Goal: Task Accomplishment & Management: Manage account settings

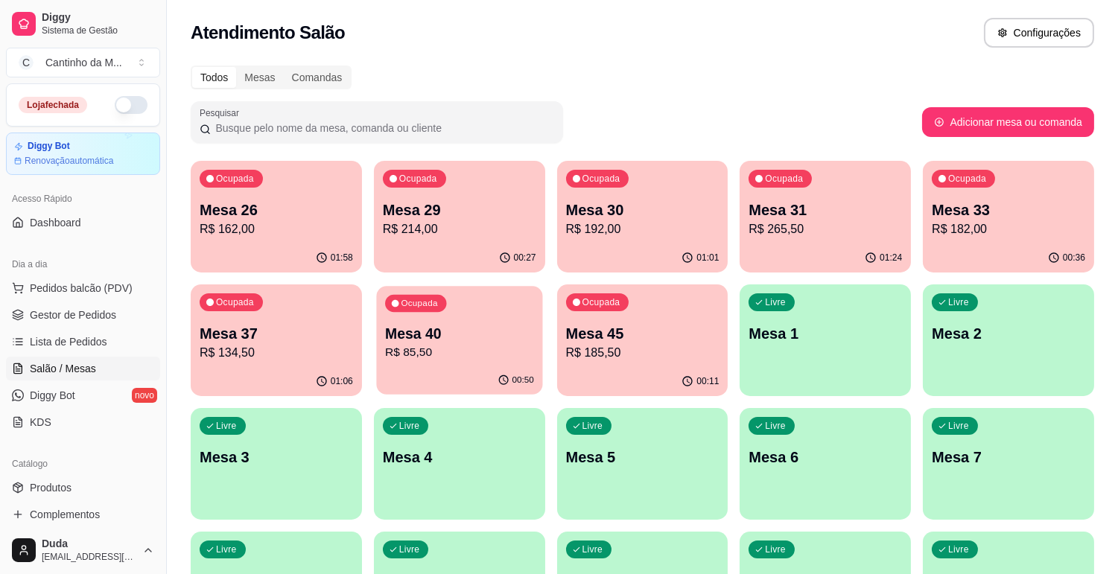
click at [413, 346] on p "R$ 85,50" at bounding box center [459, 352] width 149 height 17
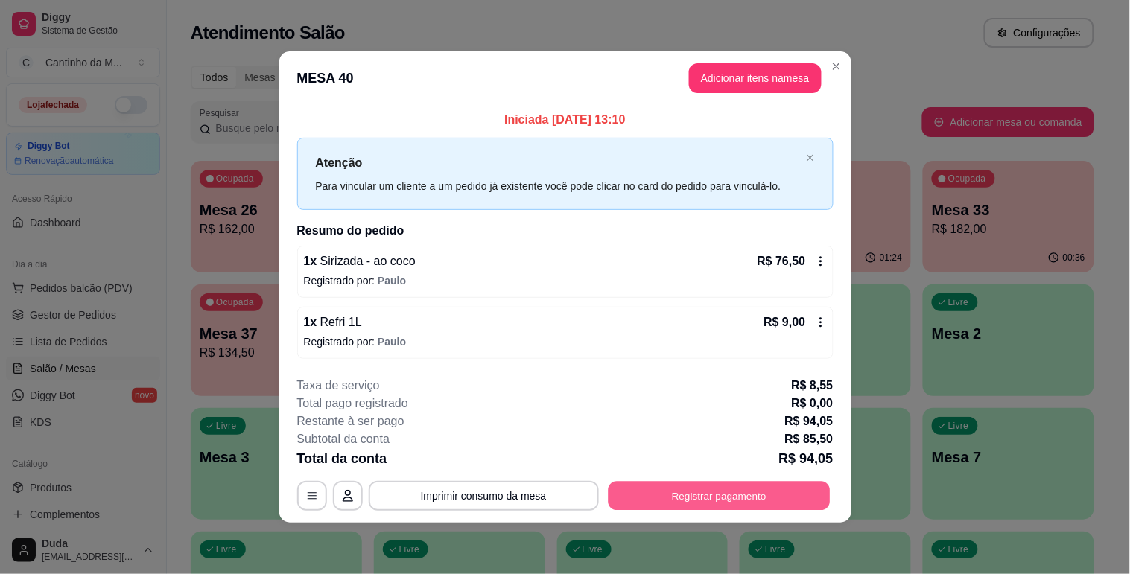
click at [643, 496] on button "Registrar pagamento" at bounding box center [719, 496] width 222 height 29
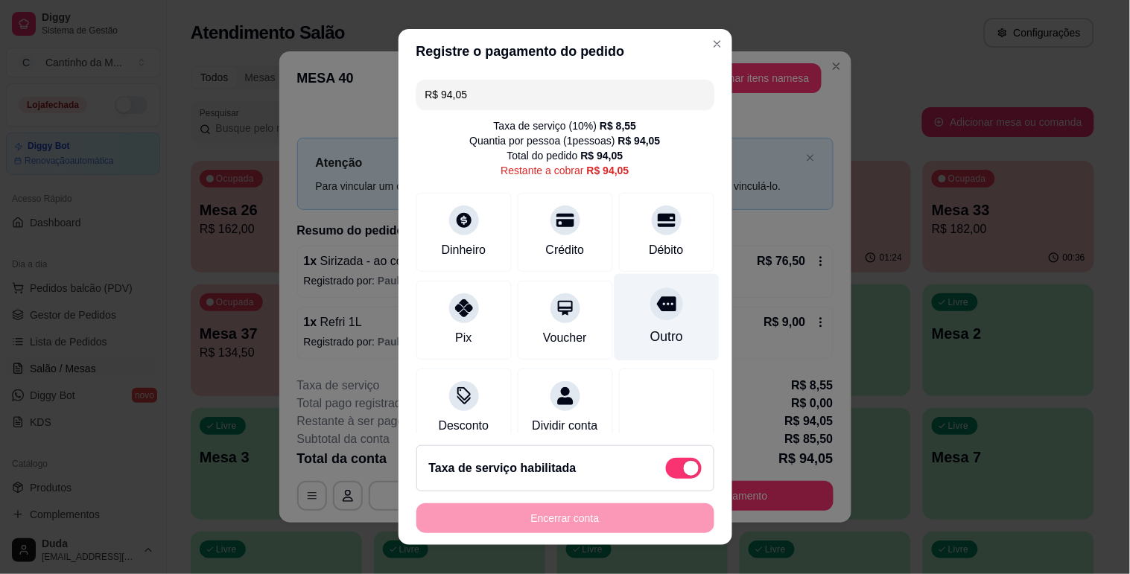
click at [650, 333] on div "Outro" at bounding box center [666, 336] width 33 height 19
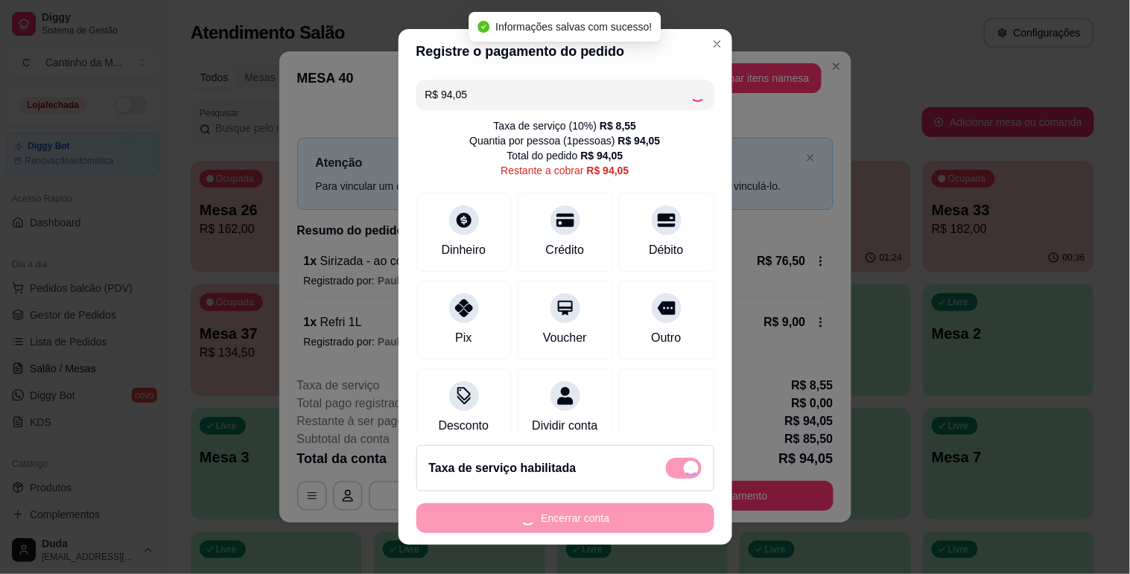
type input "R$ 0,00"
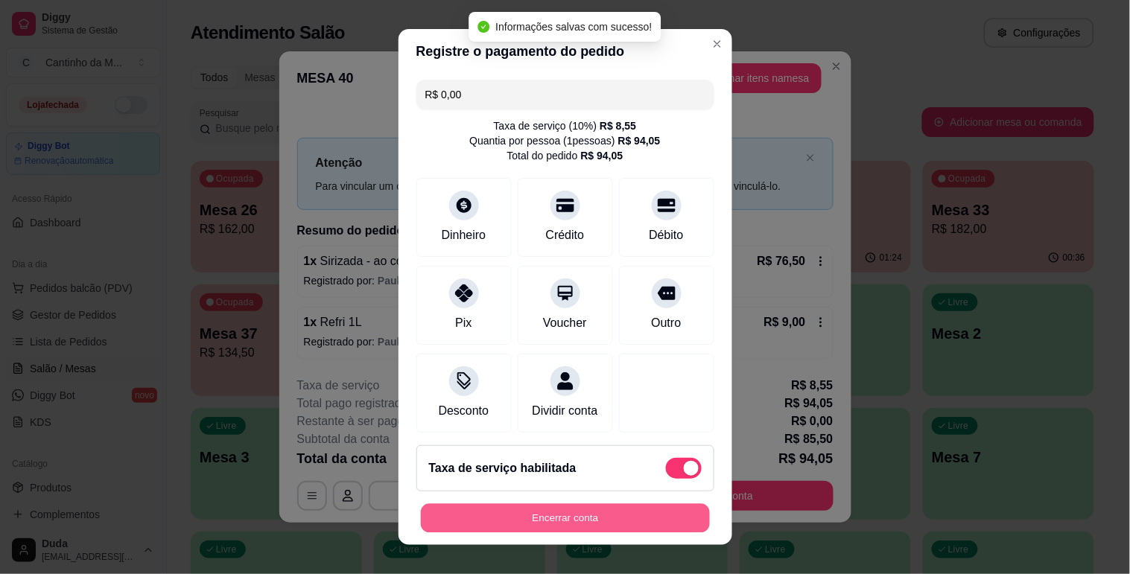
click at [550, 512] on button "Encerrar conta" at bounding box center [565, 518] width 289 height 29
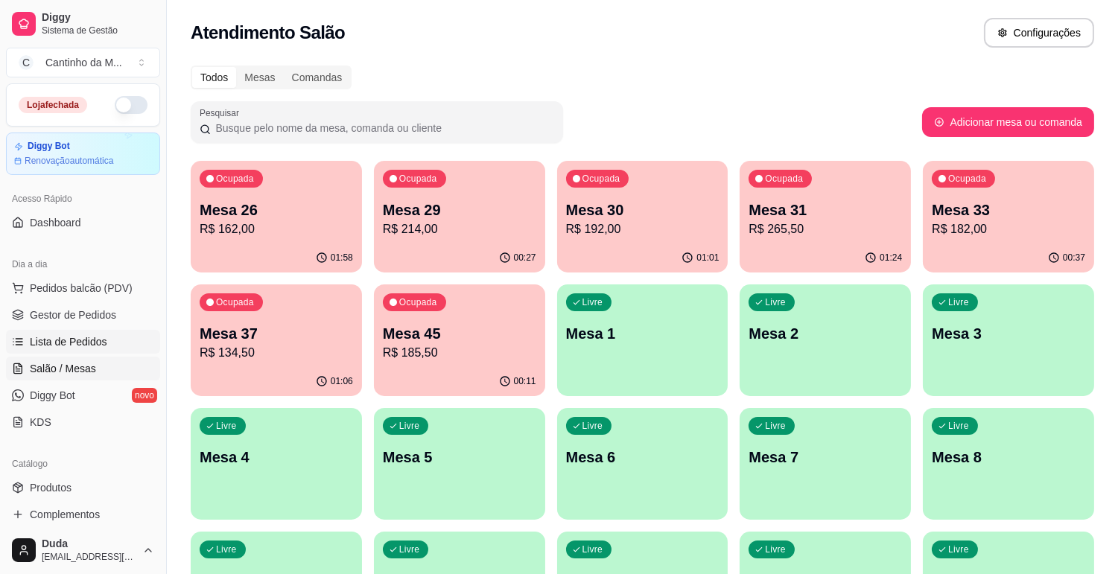
click at [108, 349] on link "Lista de Pedidos" at bounding box center [83, 342] width 154 height 24
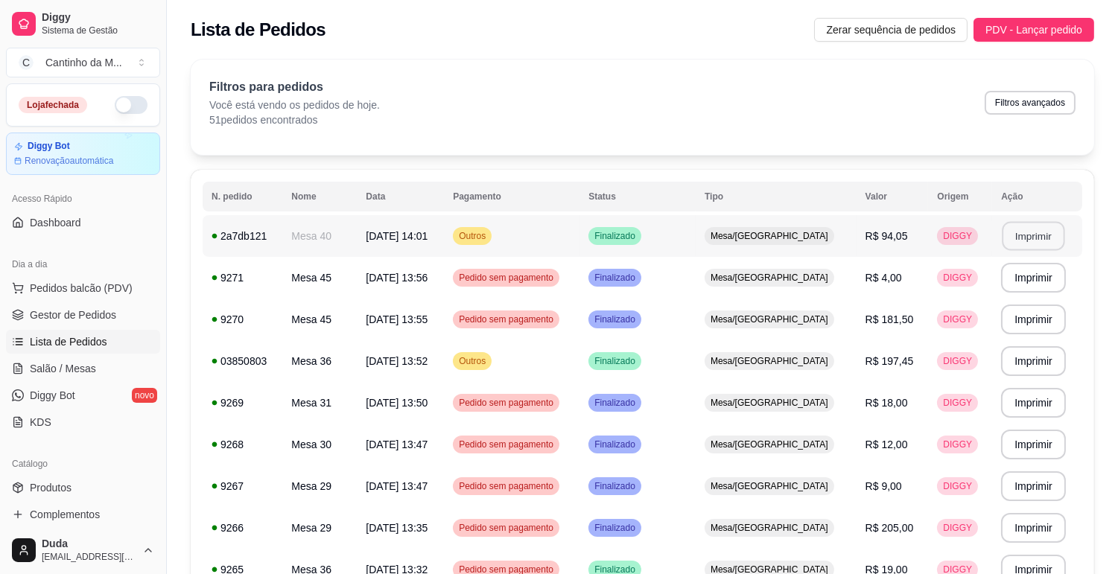
click at [1033, 229] on button "Imprimir" at bounding box center [1034, 236] width 63 height 29
click at [116, 308] on link "Gestor de Pedidos" at bounding box center [83, 315] width 154 height 24
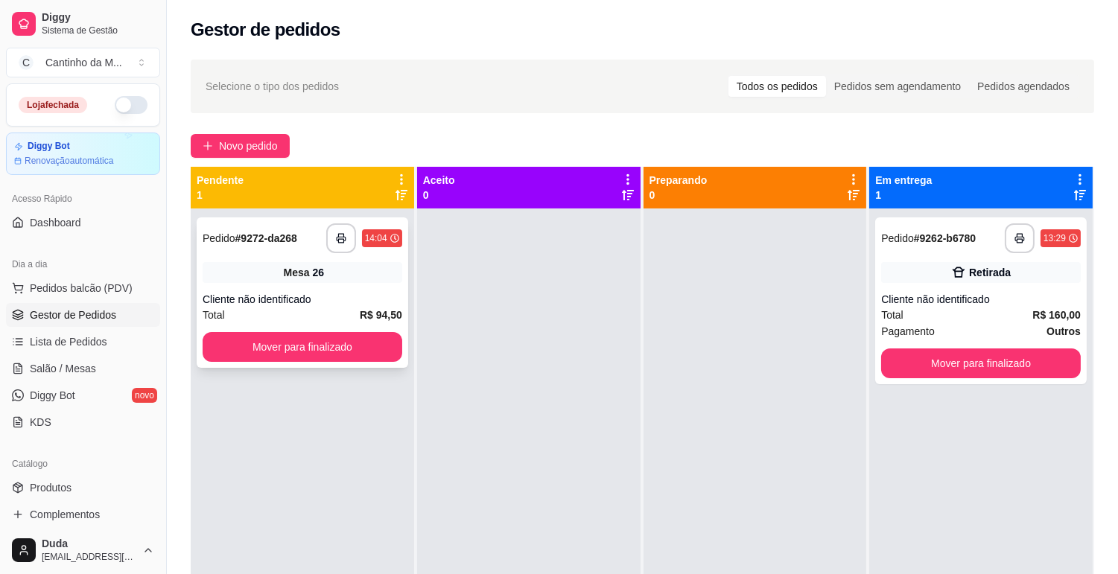
click at [313, 240] on div "**********" at bounding box center [303, 238] width 200 height 30
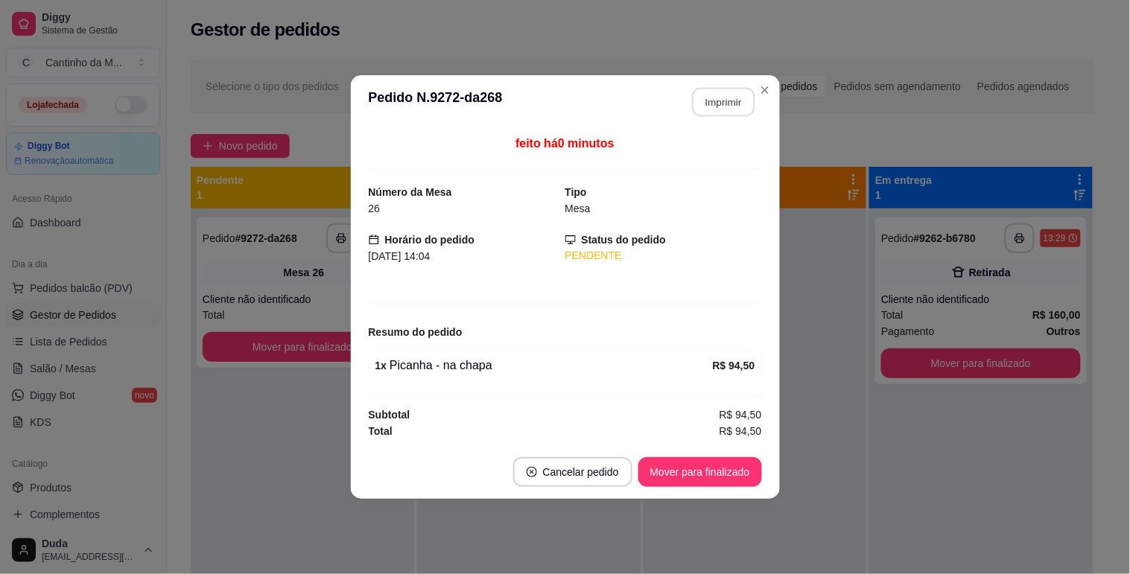
click at [708, 110] on button "Imprimir" at bounding box center [723, 102] width 63 height 29
click at [705, 467] on button "Mover para finalizado" at bounding box center [700, 472] width 124 height 30
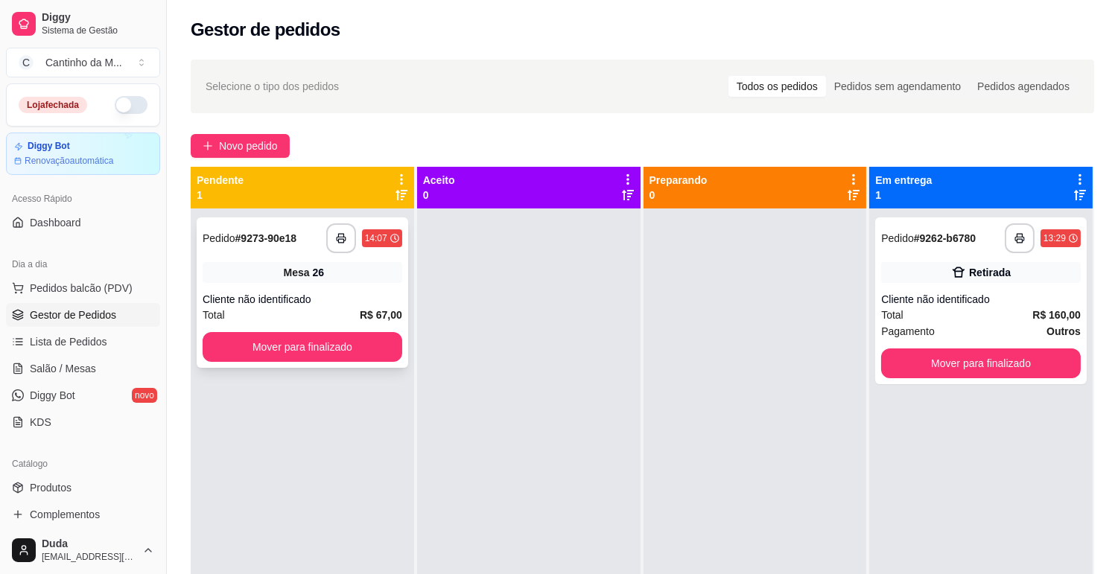
click at [286, 246] on div "Pedido # 9273-90e18" at bounding box center [250, 238] width 94 height 18
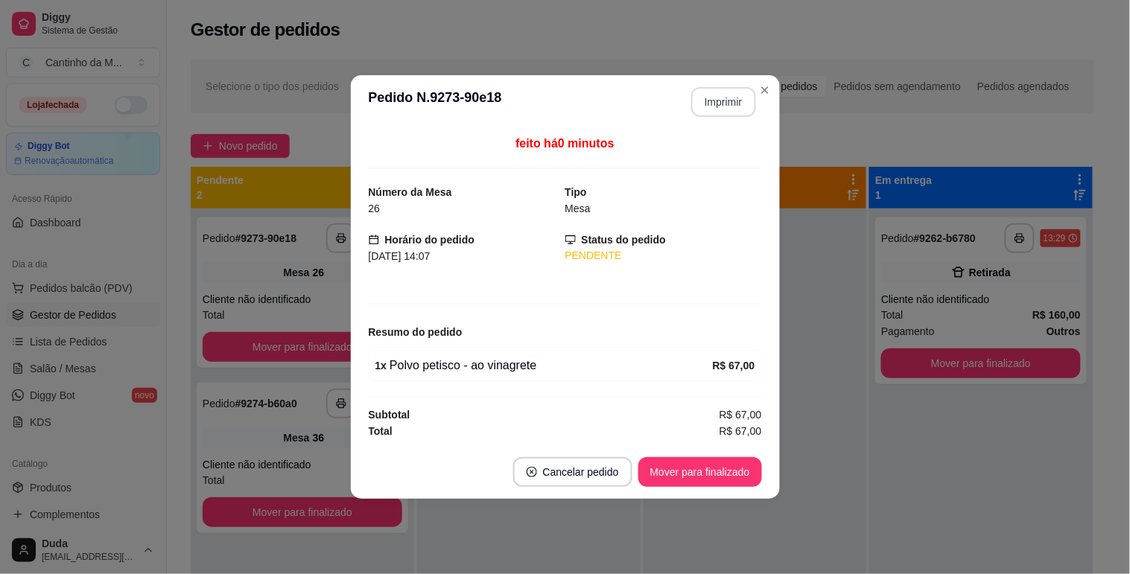
click at [725, 102] on button "Imprimir" at bounding box center [723, 102] width 65 height 30
click at [689, 466] on button "Mover para finalizado" at bounding box center [700, 472] width 120 height 29
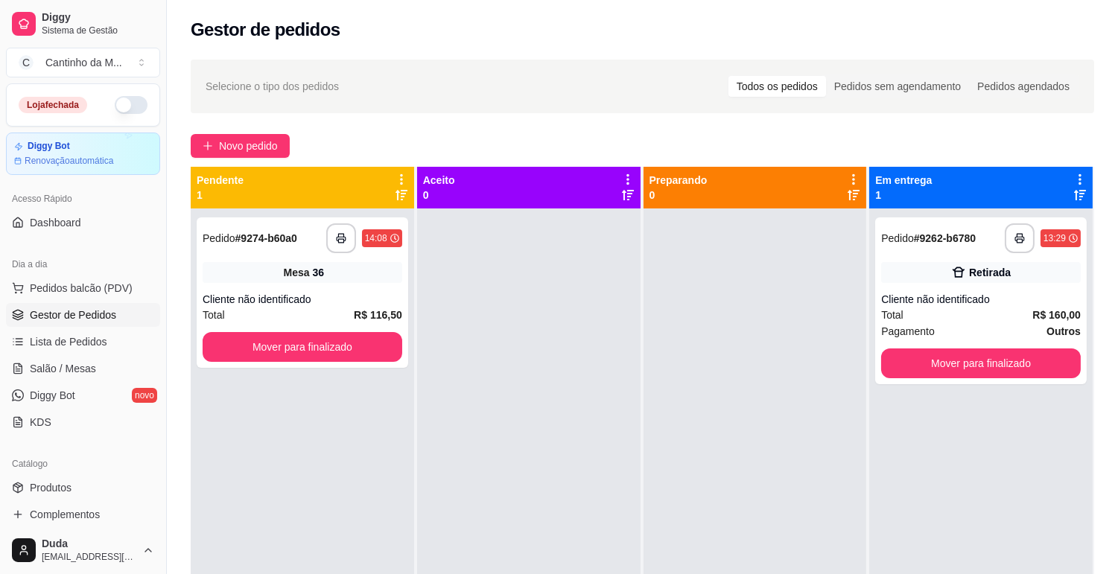
click at [88, 346] on span "Lista de Pedidos" at bounding box center [68, 341] width 77 height 15
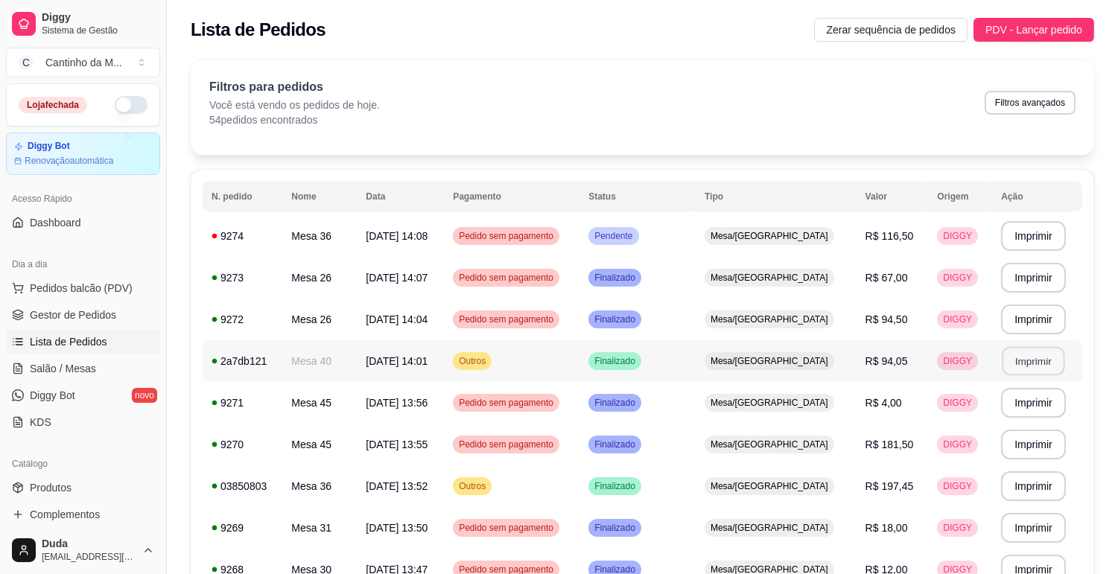
click at [1015, 366] on button "Imprimir" at bounding box center [1034, 361] width 63 height 29
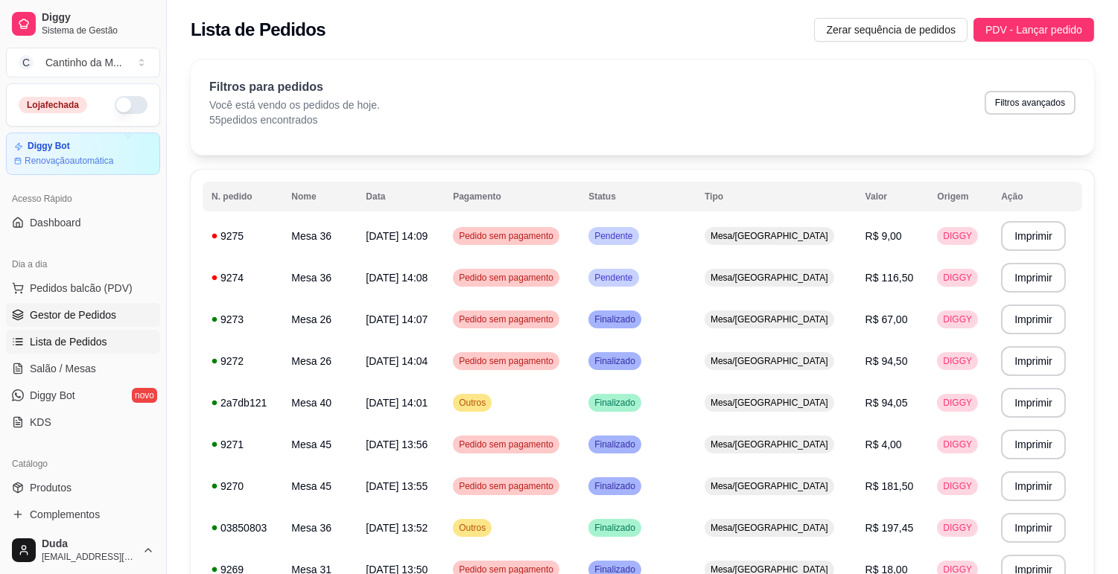
click at [95, 311] on span "Gestor de Pedidos" at bounding box center [73, 315] width 86 height 15
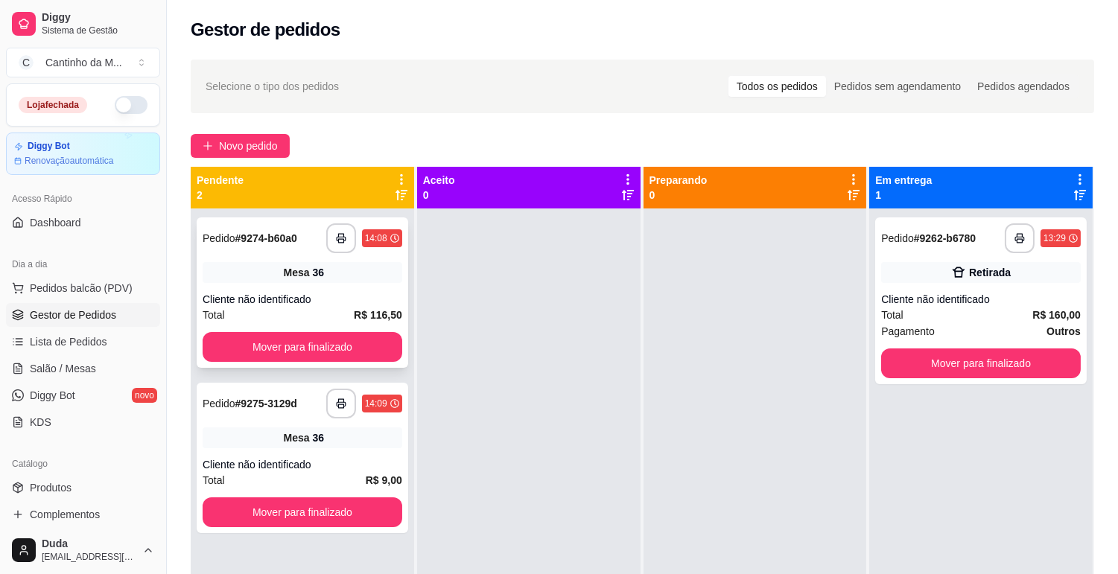
click at [319, 251] on div "**********" at bounding box center [303, 238] width 200 height 30
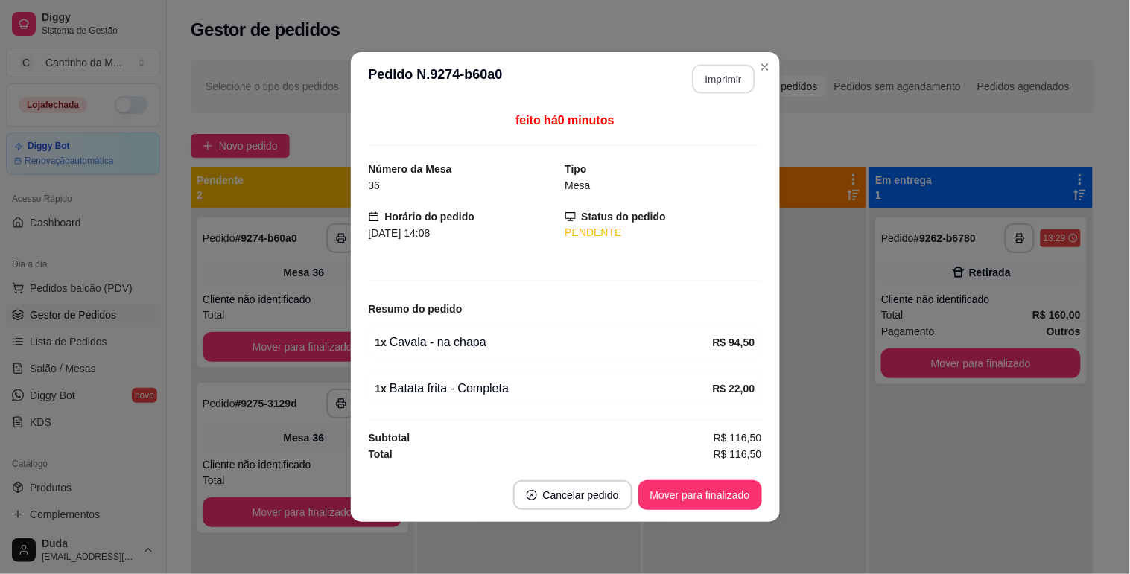
click at [740, 78] on button "Imprimir" at bounding box center [723, 79] width 63 height 29
click at [741, 487] on button "Mover para finalizado" at bounding box center [700, 495] width 120 height 29
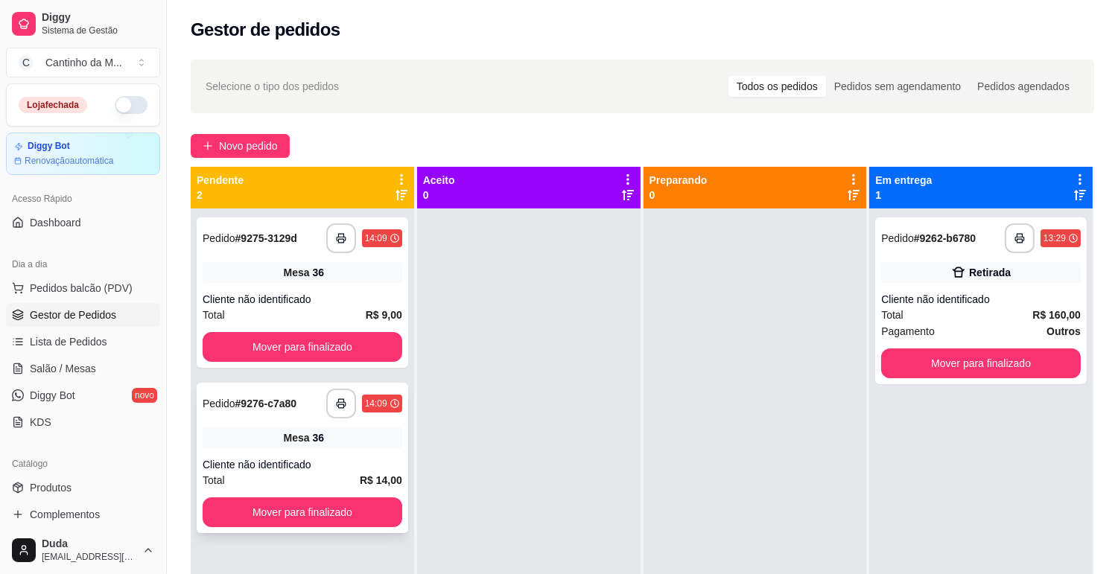
click at [302, 417] on div "**********" at bounding box center [303, 404] width 200 height 30
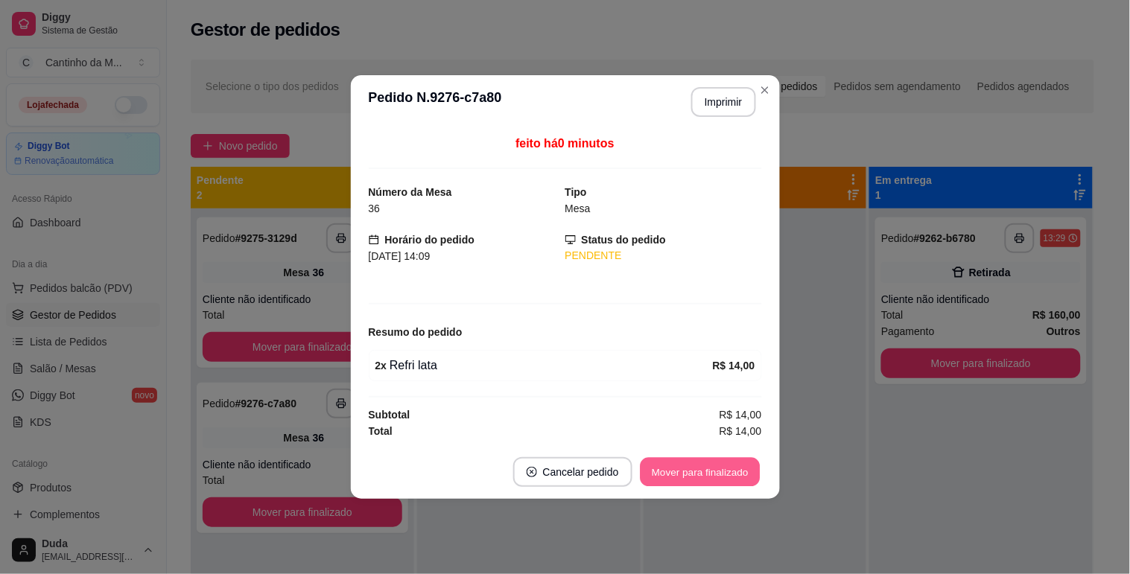
click at [703, 465] on button "Mover para finalizado" at bounding box center [700, 472] width 120 height 29
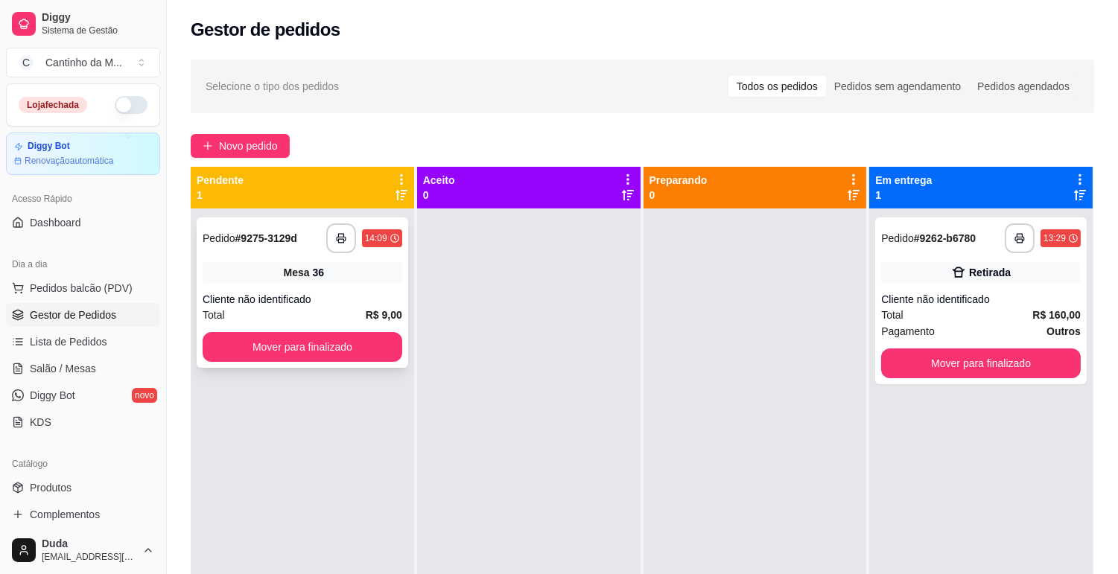
click at [330, 258] on div "**********" at bounding box center [303, 293] width 212 height 150
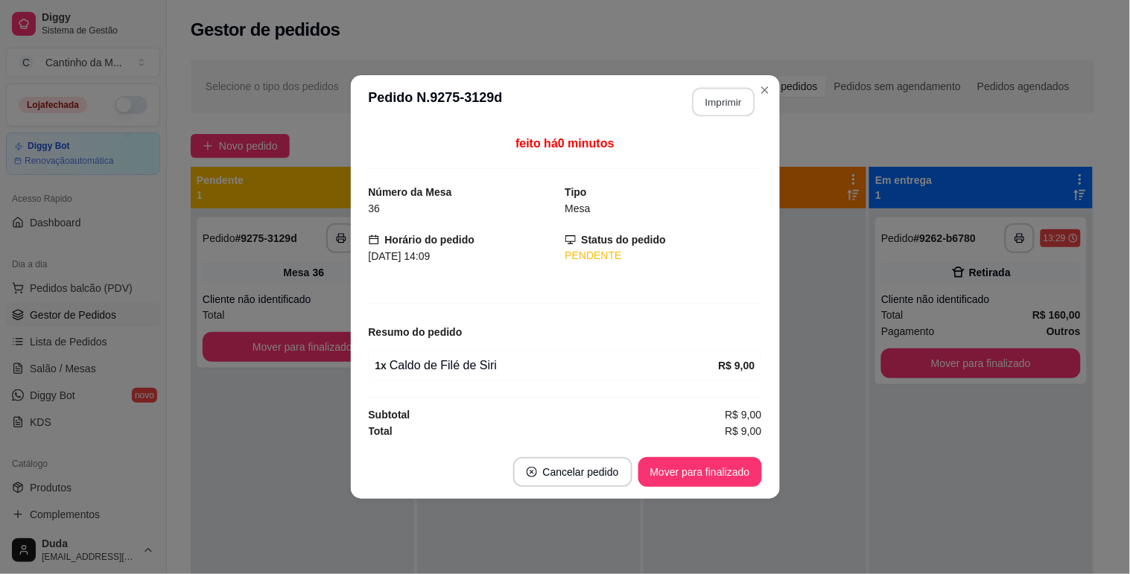
click at [726, 104] on button "Imprimir" at bounding box center [723, 102] width 63 height 29
click at [725, 472] on button "Mover para finalizado" at bounding box center [700, 472] width 120 height 29
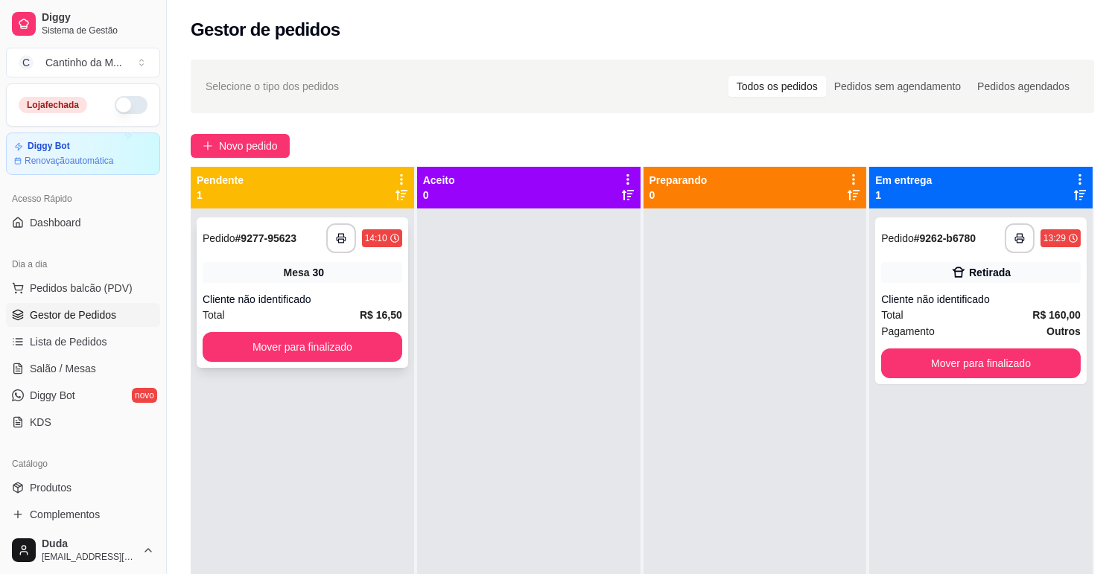
click at [246, 285] on div "**********" at bounding box center [303, 293] width 212 height 150
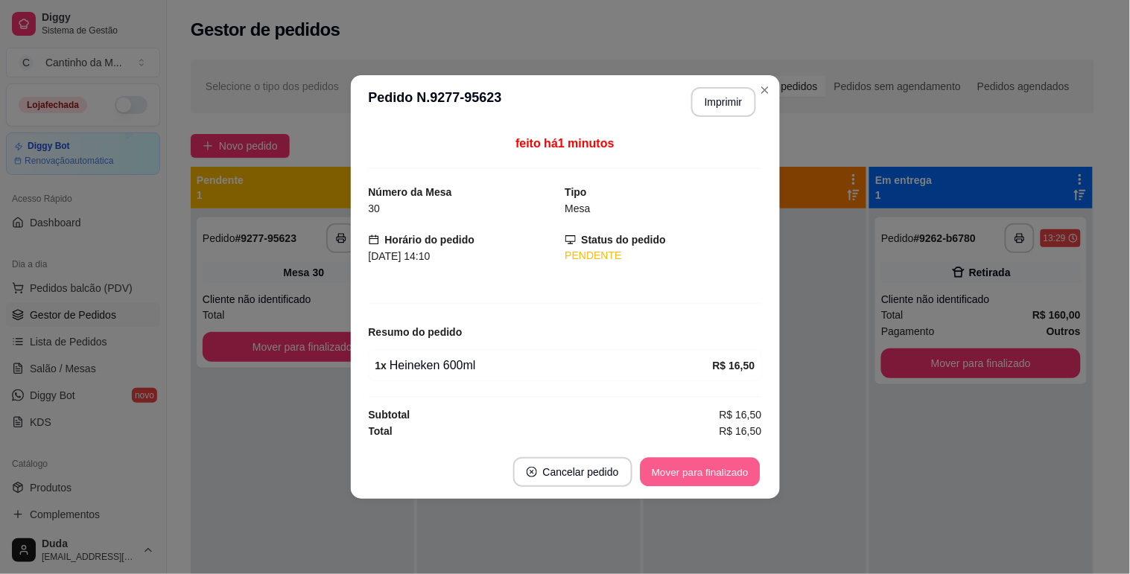
click at [723, 471] on button "Mover para finalizado" at bounding box center [700, 472] width 120 height 29
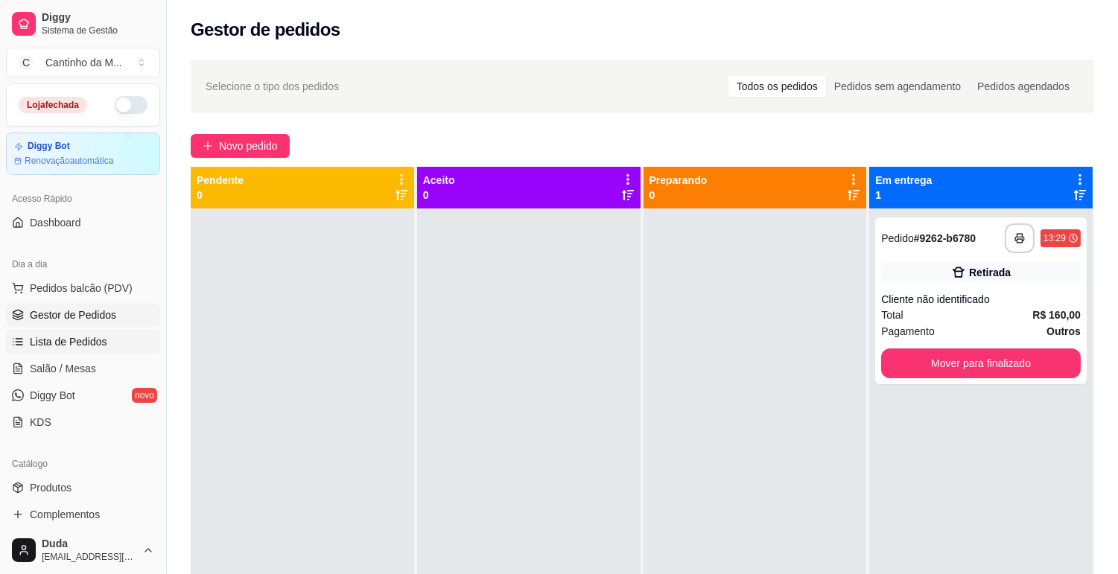
click at [54, 351] on link "Lista de Pedidos" at bounding box center [83, 342] width 154 height 24
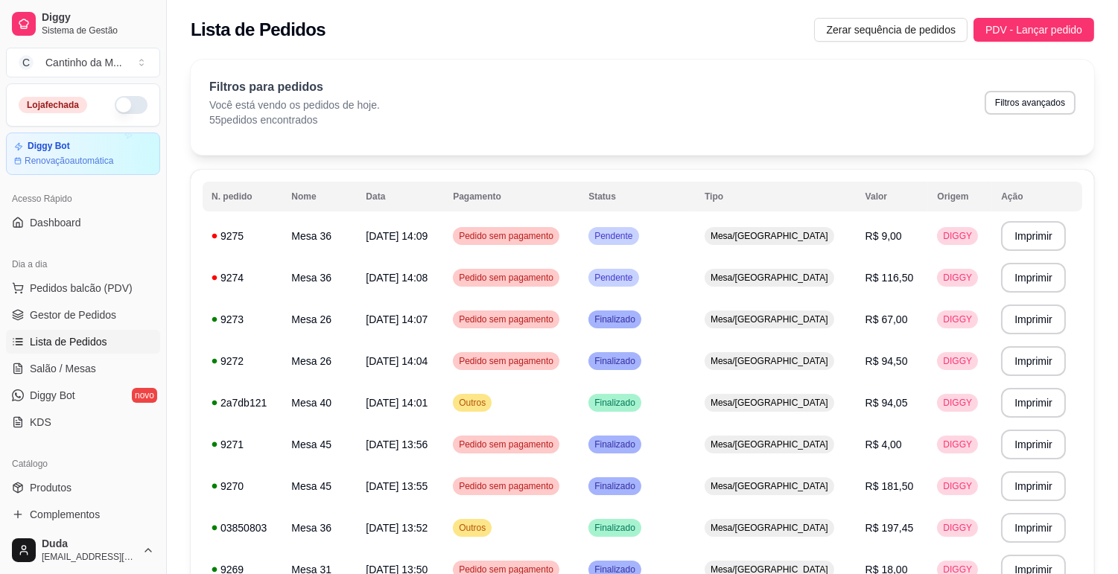
click at [56, 346] on span "Lista de Pedidos" at bounding box center [68, 341] width 77 height 15
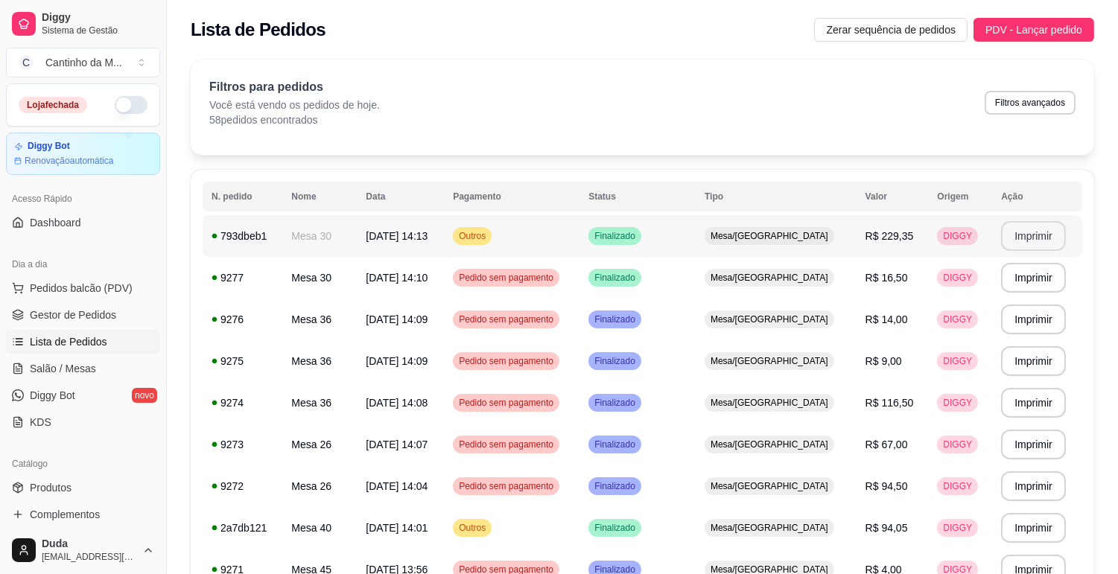
click at [1022, 233] on button "Imprimir" at bounding box center [1033, 236] width 65 height 30
click at [78, 323] on link "Gestor de Pedidos" at bounding box center [83, 315] width 154 height 24
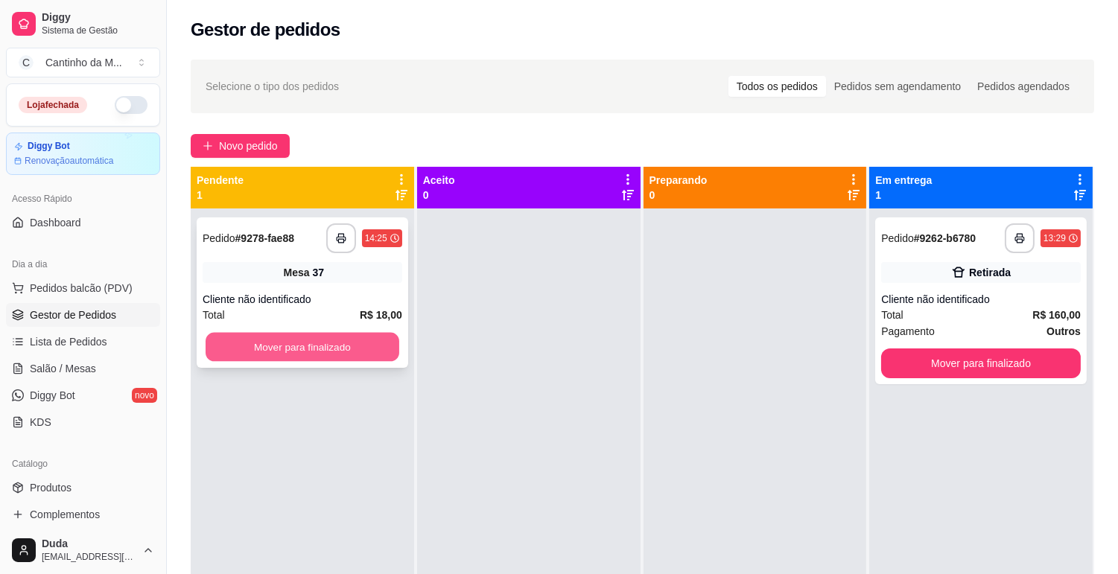
click at [254, 350] on button "Mover para finalizado" at bounding box center [303, 347] width 194 height 29
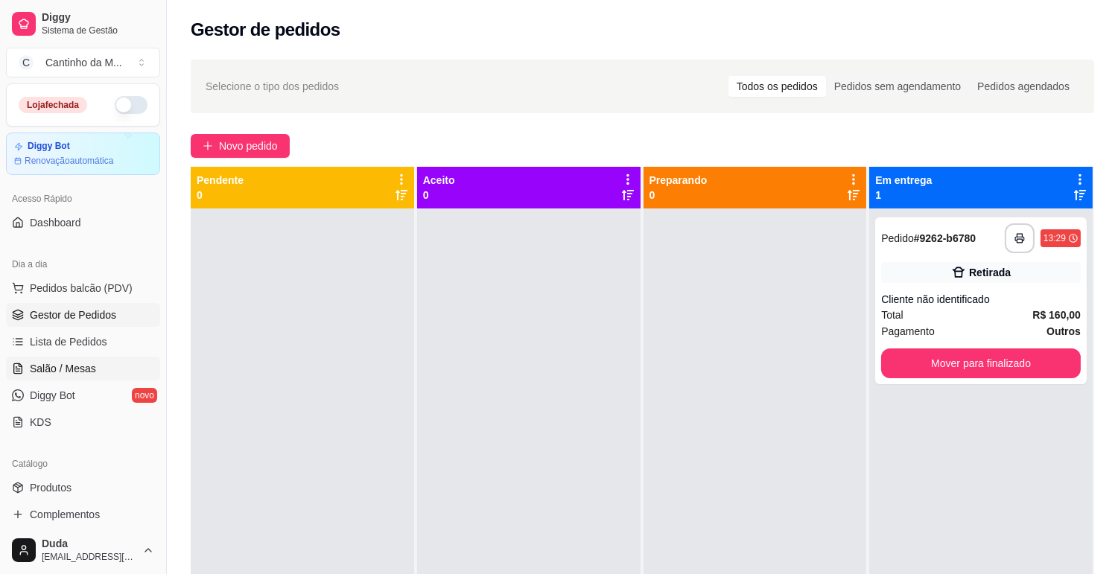
click at [83, 367] on span "Salão / Mesas" at bounding box center [63, 368] width 66 height 15
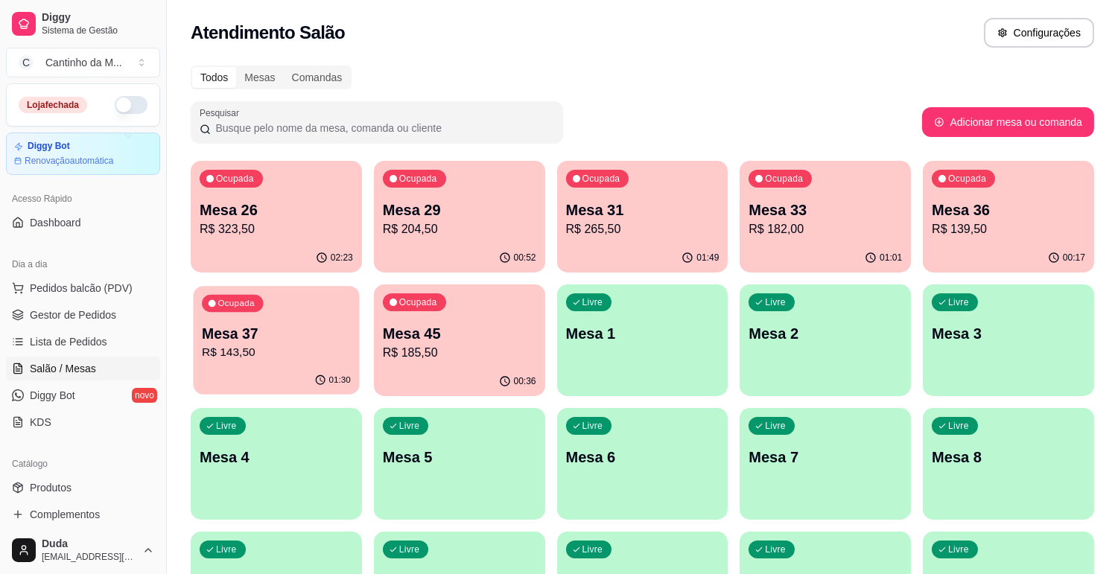
click at [304, 348] on p "R$ 143,50" at bounding box center [276, 352] width 149 height 17
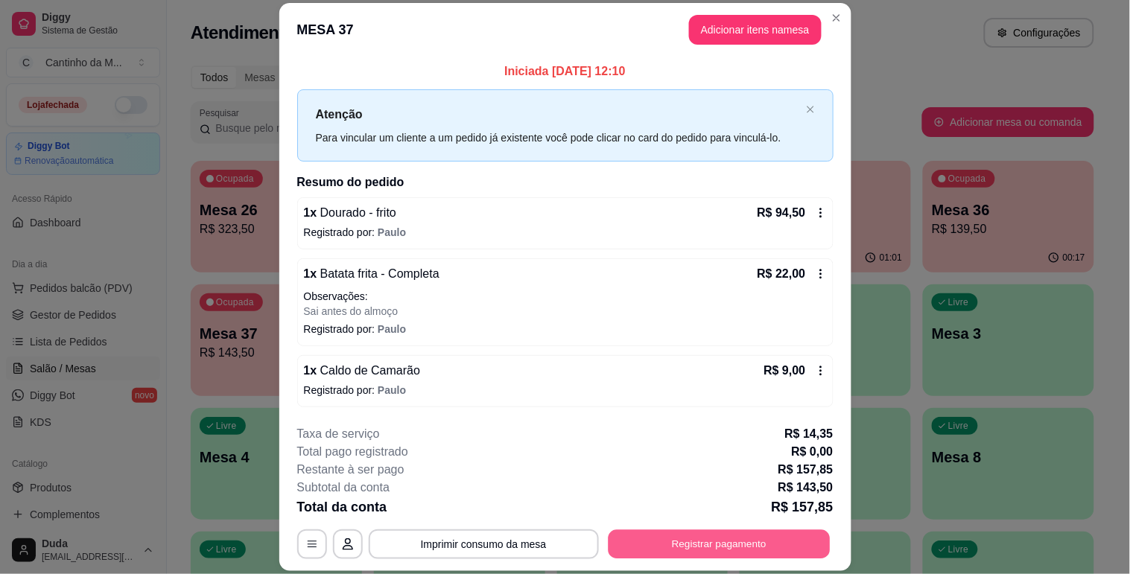
click at [618, 537] on button "Registrar pagamento" at bounding box center [719, 544] width 222 height 29
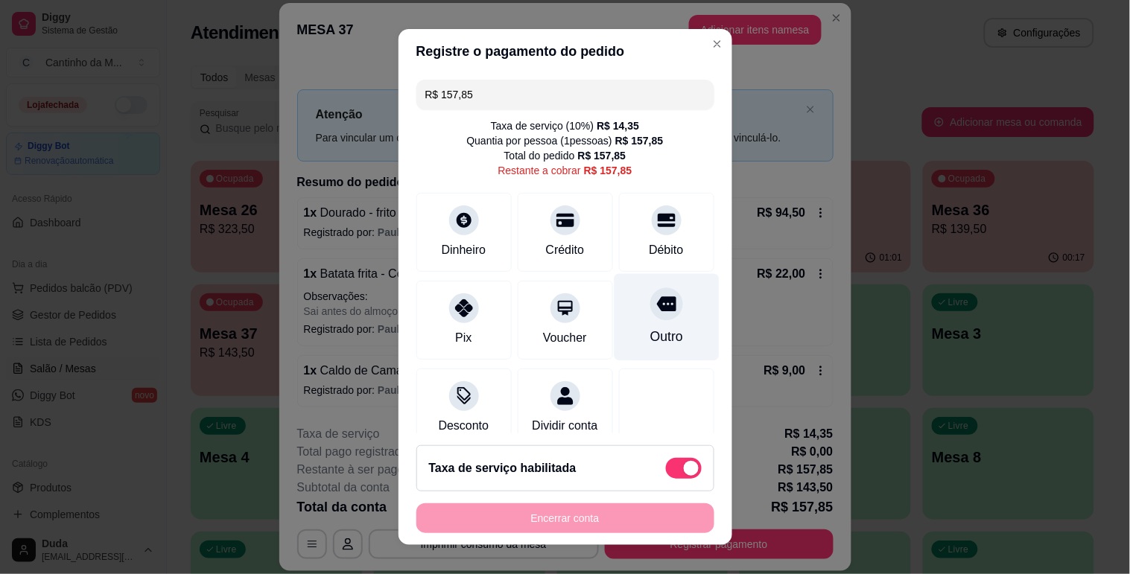
click at [656, 328] on div "Outro" at bounding box center [666, 336] width 33 height 19
type input "R$ 0,00"
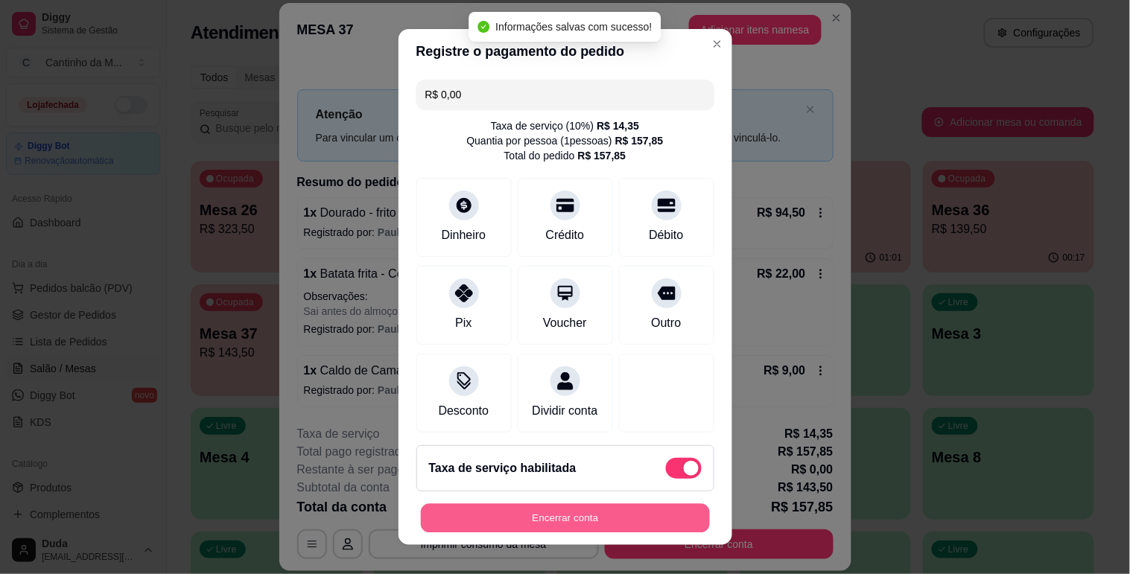
click at [534, 519] on button "Encerrar conta" at bounding box center [565, 518] width 289 height 29
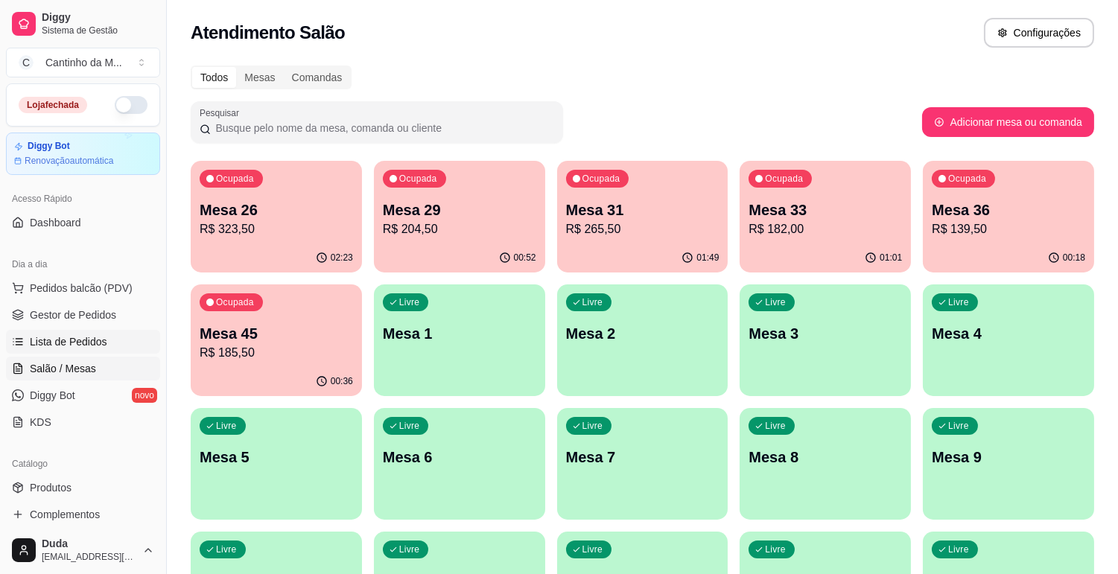
click at [90, 347] on span "Lista de Pedidos" at bounding box center [68, 341] width 77 height 15
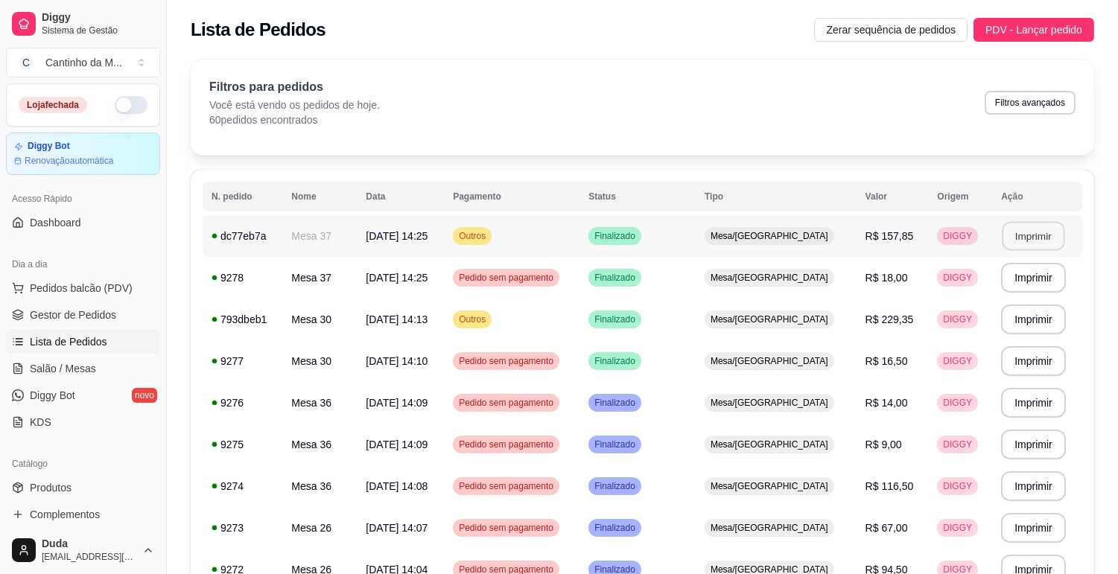
click at [1033, 239] on button "Imprimir" at bounding box center [1034, 236] width 63 height 29
click at [107, 308] on span "Gestor de Pedidos" at bounding box center [73, 315] width 86 height 15
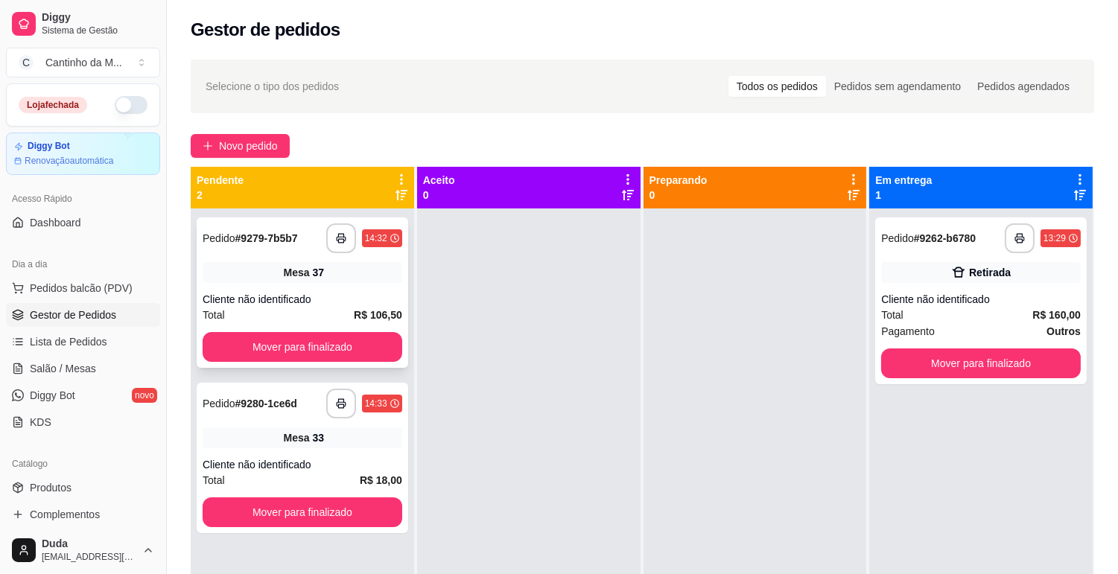
click at [262, 292] on div "Cliente não identificado" at bounding box center [303, 299] width 200 height 15
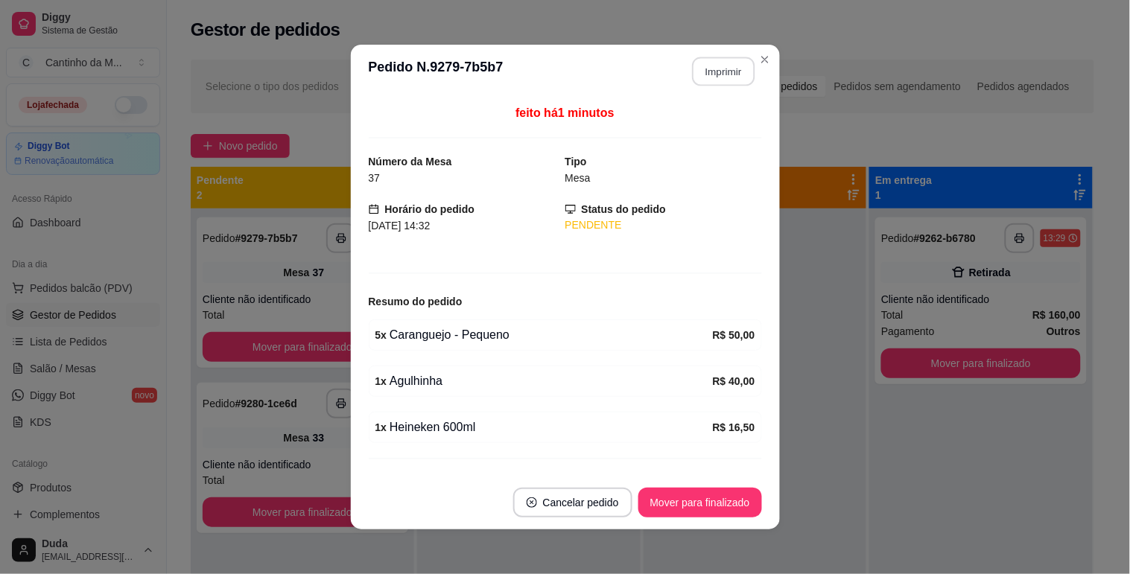
click at [717, 72] on button "Imprimir" at bounding box center [723, 71] width 63 height 29
click at [705, 504] on button "Mover para finalizado" at bounding box center [700, 503] width 120 height 29
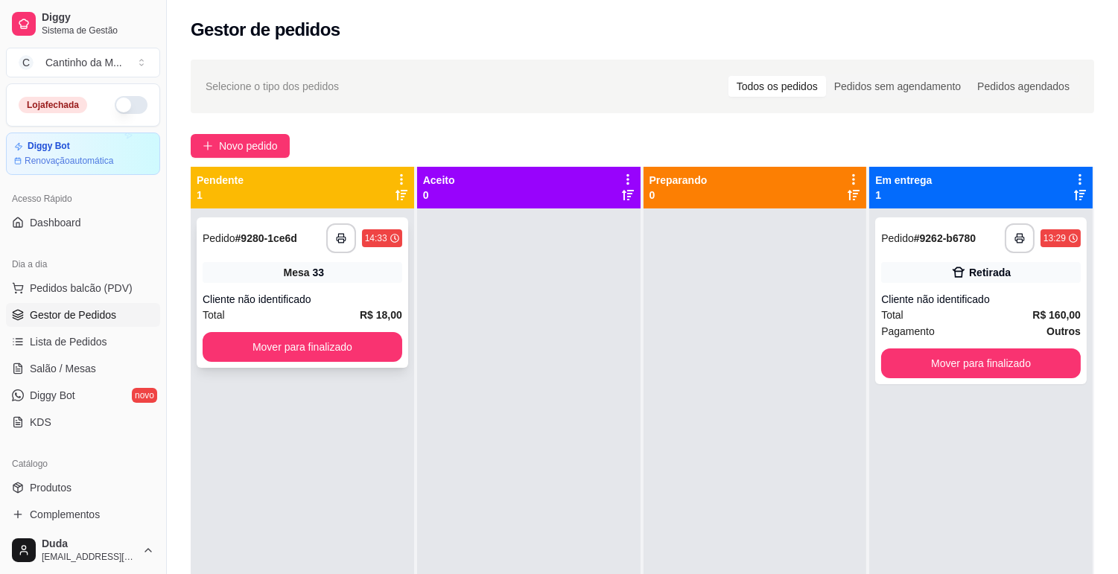
click at [273, 241] on strong "# 9280-1ce6d" at bounding box center [266, 238] width 62 height 12
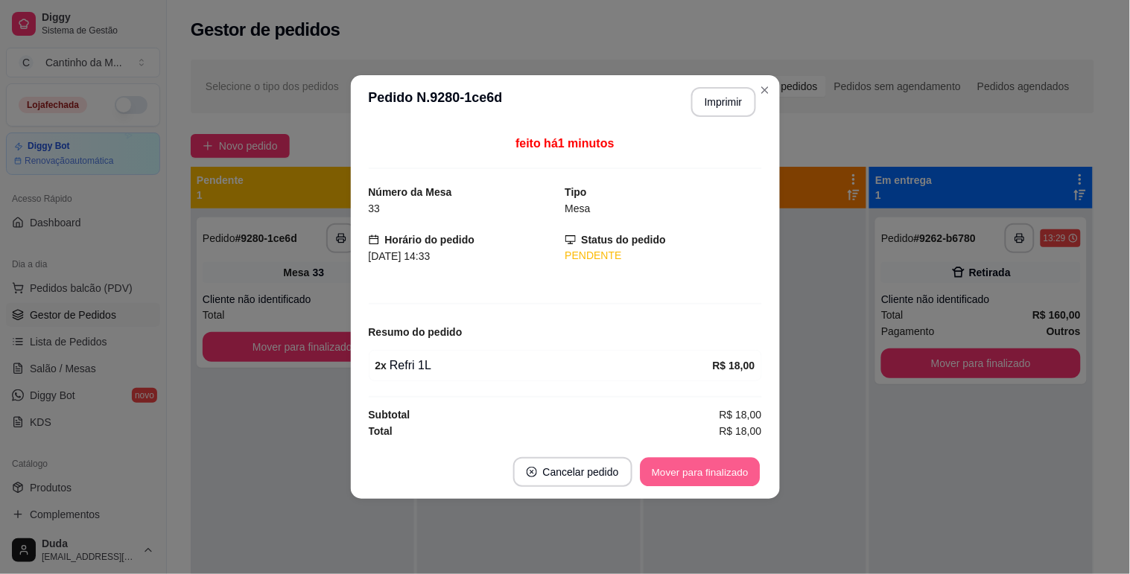
click at [687, 481] on button "Mover para finalizado" at bounding box center [700, 472] width 120 height 29
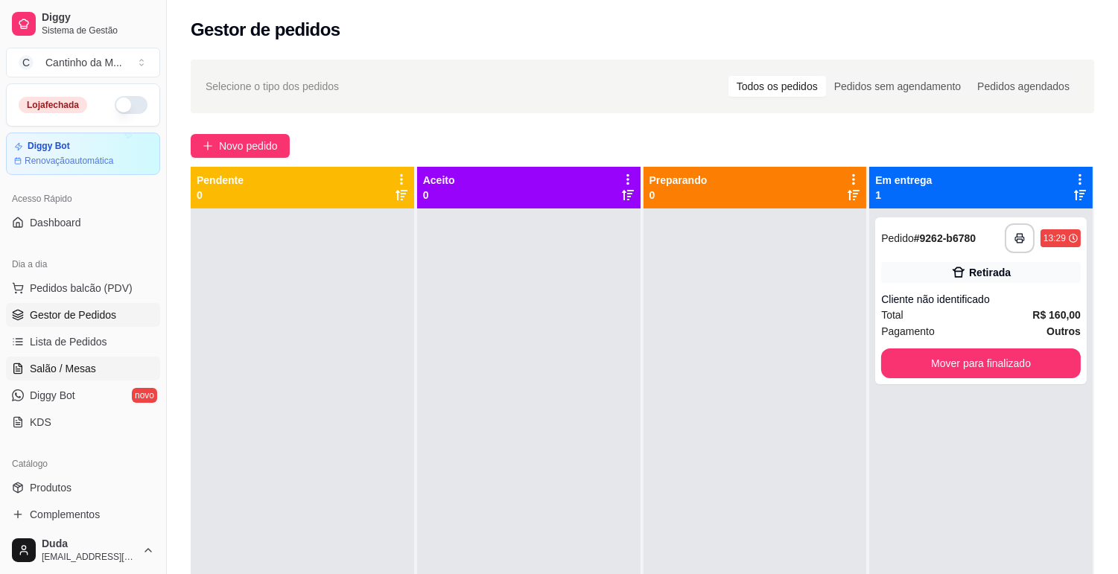
click at [31, 367] on span "Salão / Mesas" at bounding box center [63, 368] width 66 height 15
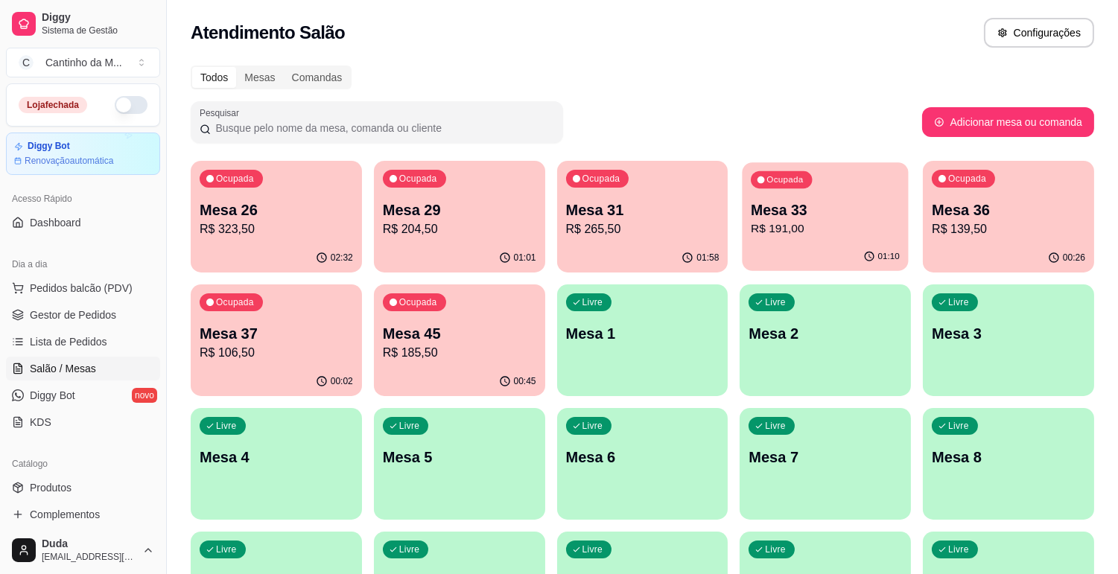
click at [857, 231] on p "R$ 191,00" at bounding box center [825, 229] width 149 height 17
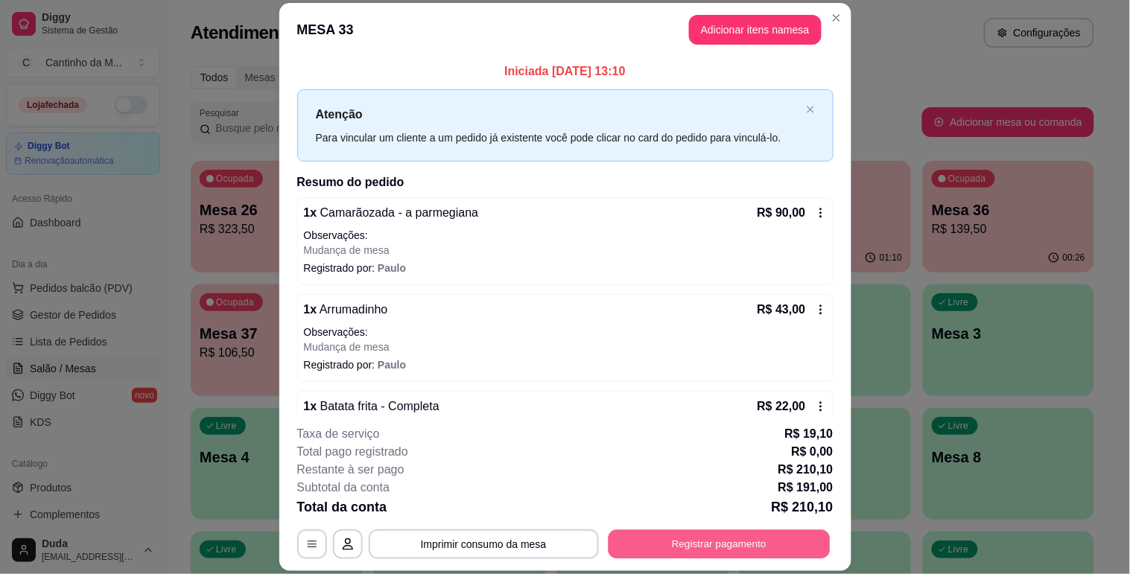
click at [657, 538] on button "Registrar pagamento" at bounding box center [719, 544] width 222 height 29
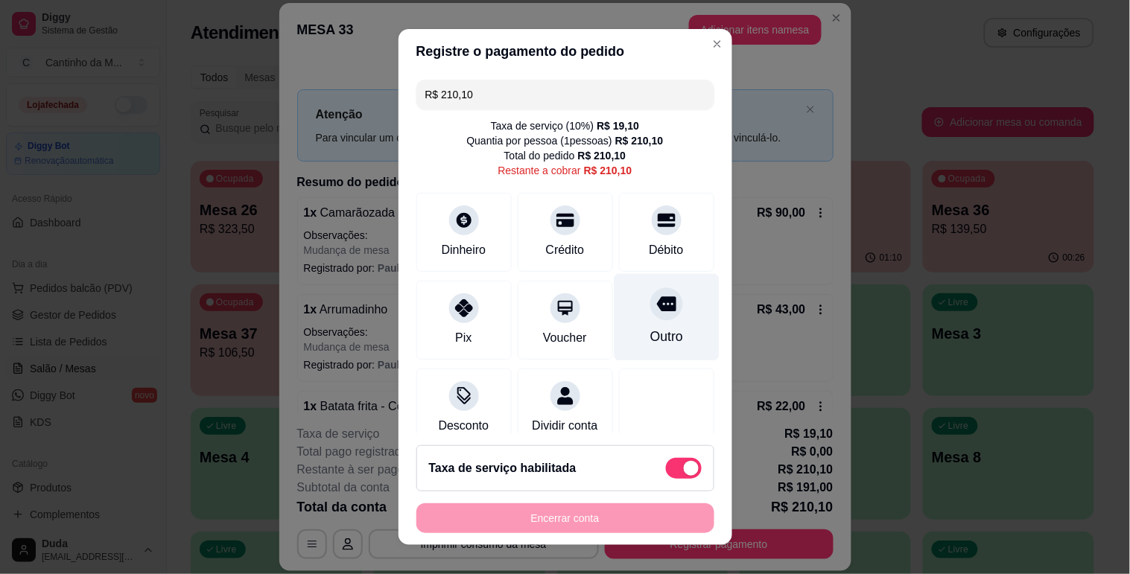
click at [650, 317] on div "Outro" at bounding box center [666, 316] width 105 height 87
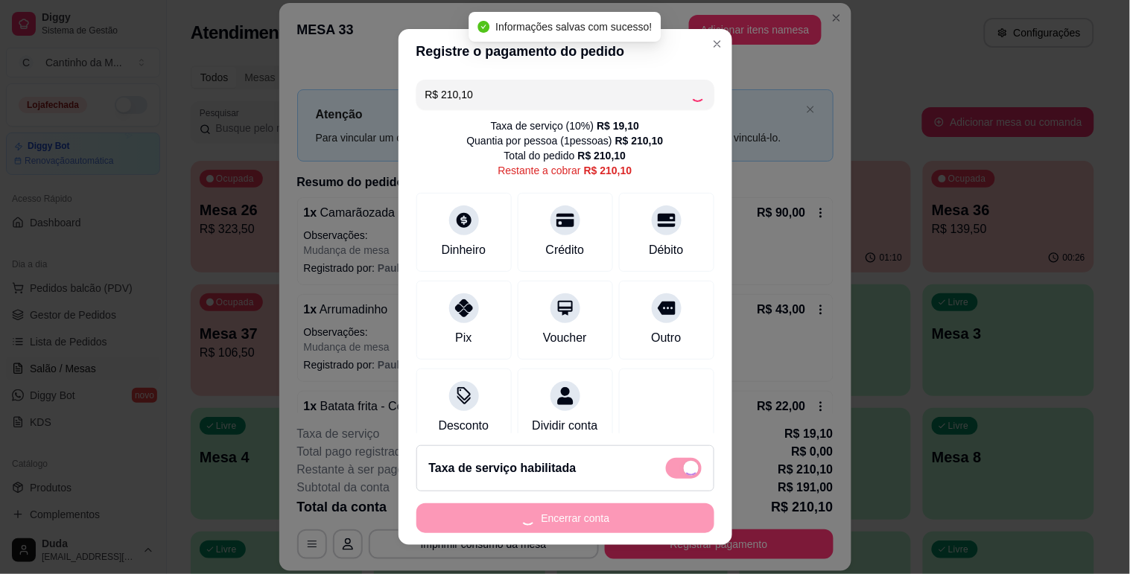
type input "R$ 0,00"
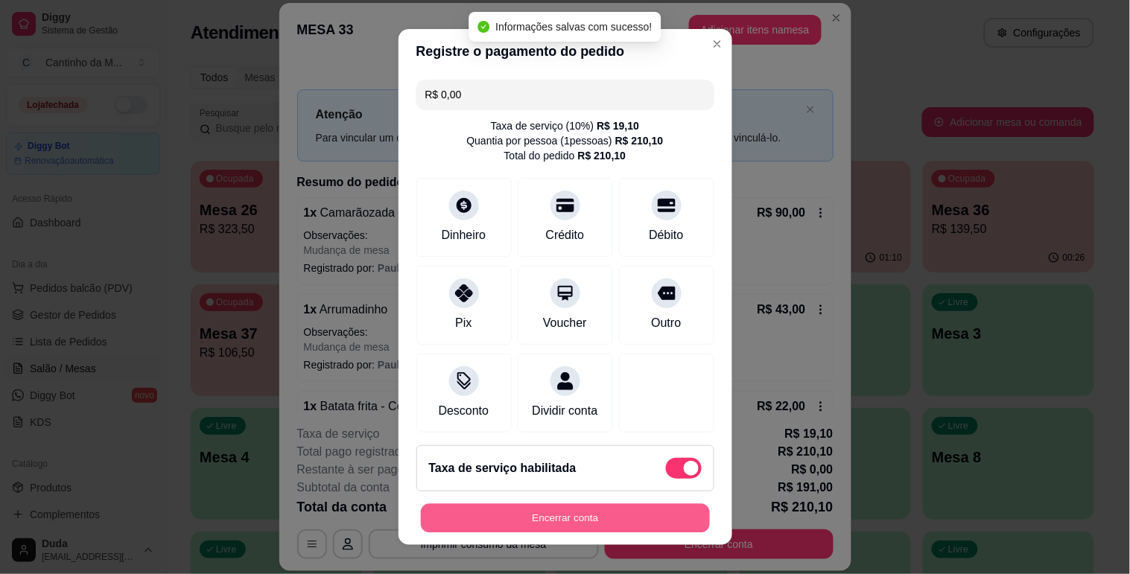
click at [578, 518] on button "Encerrar conta" at bounding box center [565, 518] width 289 height 29
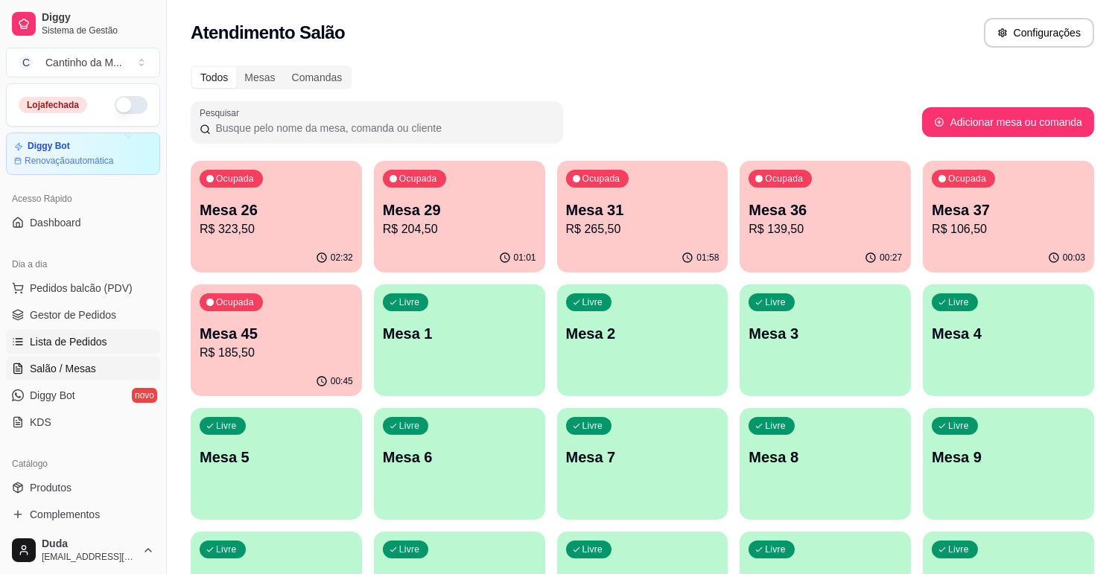
click at [83, 343] on span "Lista de Pedidos" at bounding box center [68, 341] width 77 height 15
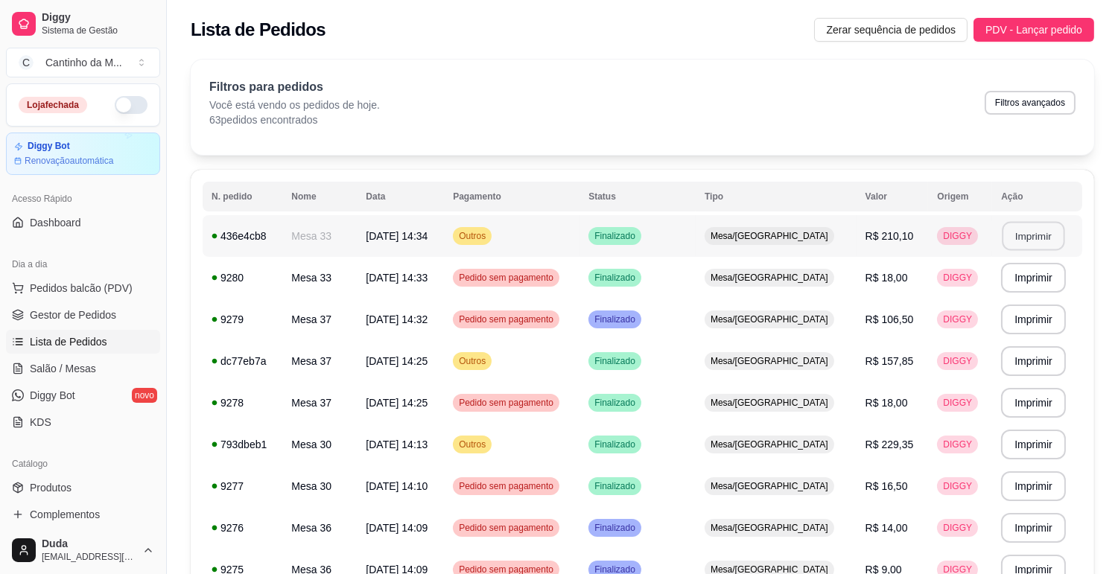
click at [1029, 237] on button "Imprimir" at bounding box center [1034, 236] width 63 height 29
click at [83, 314] on span "Gestor de Pedidos" at bounding box center [73, 315] width 86 height 15
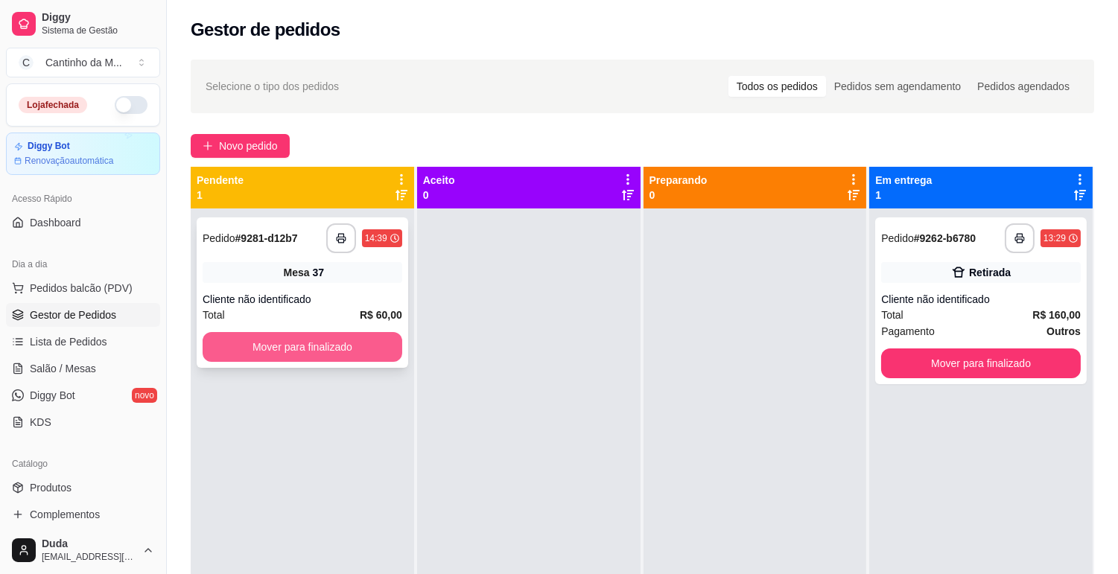
click at [317, 352] on button "Mover para finalizado" at bounding box center [303, 347] width 200 height 30
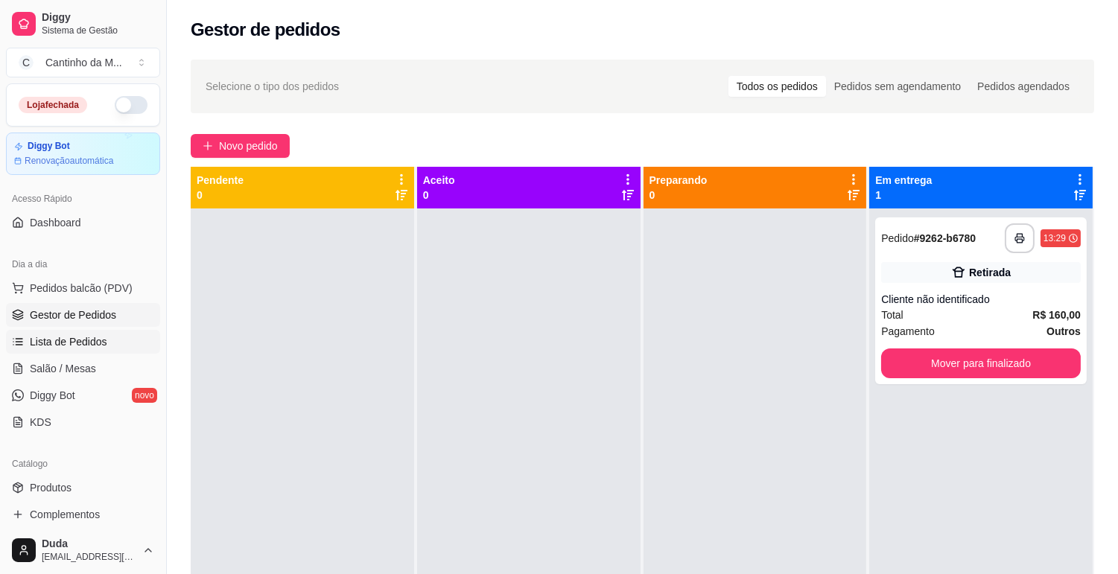
click at [61, 332] on link "Lista de Pedidos" at bounding box center [83, 342] width 154 height 24
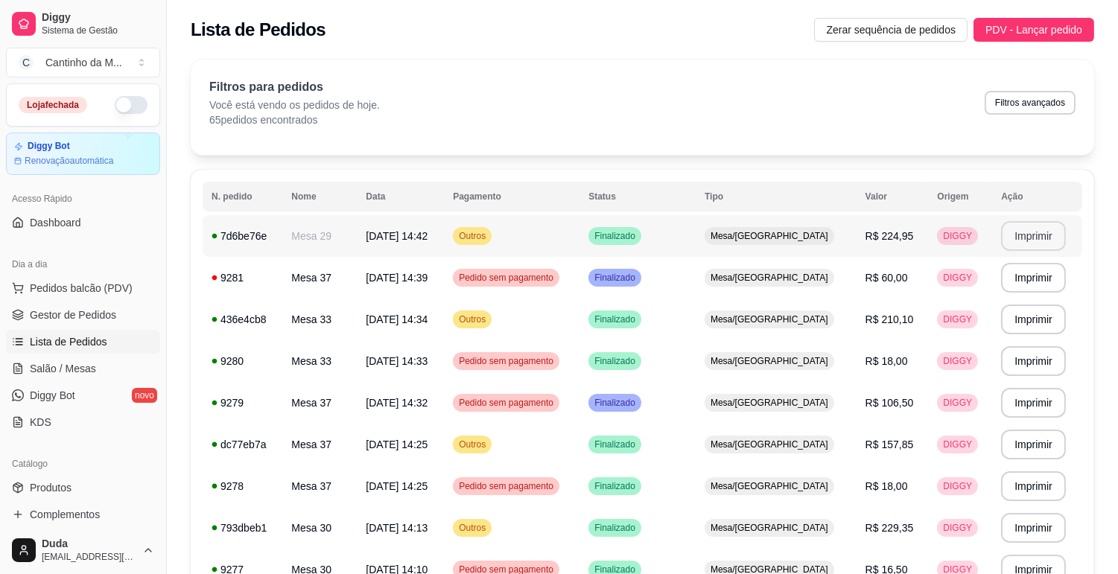
click at [1019, 229] on button "Imprimir" at bounding box center [1033, 236] width 65 height 30
